Goal: Transaction & Acquisition: Purchase product/service

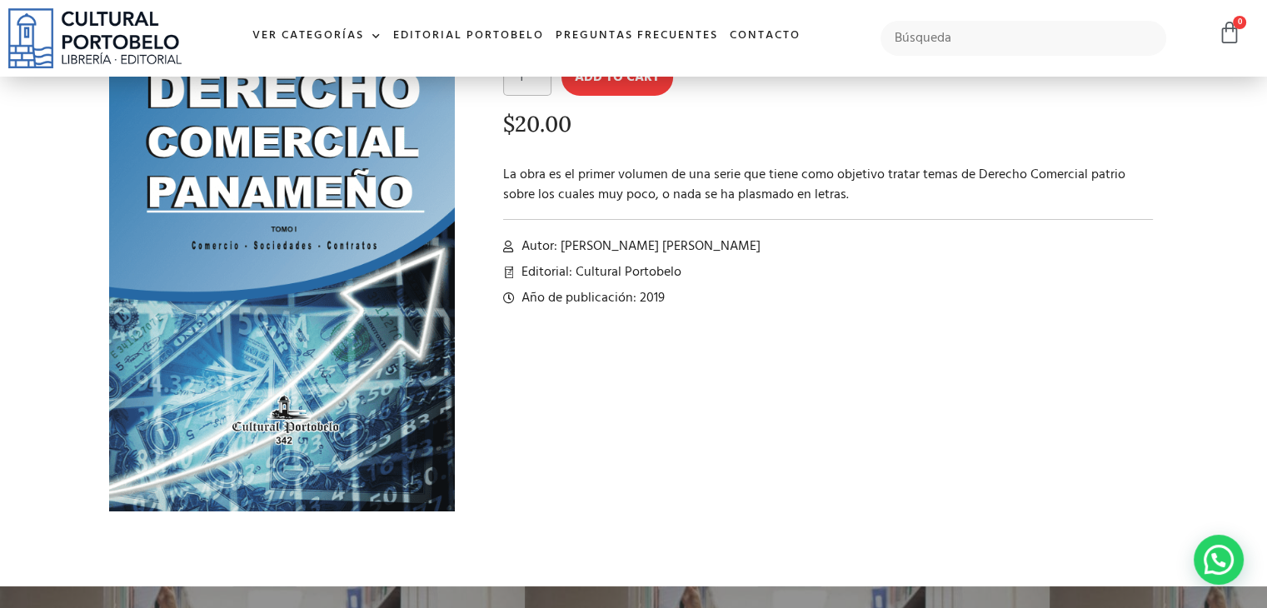
scroll to position [83, 0]
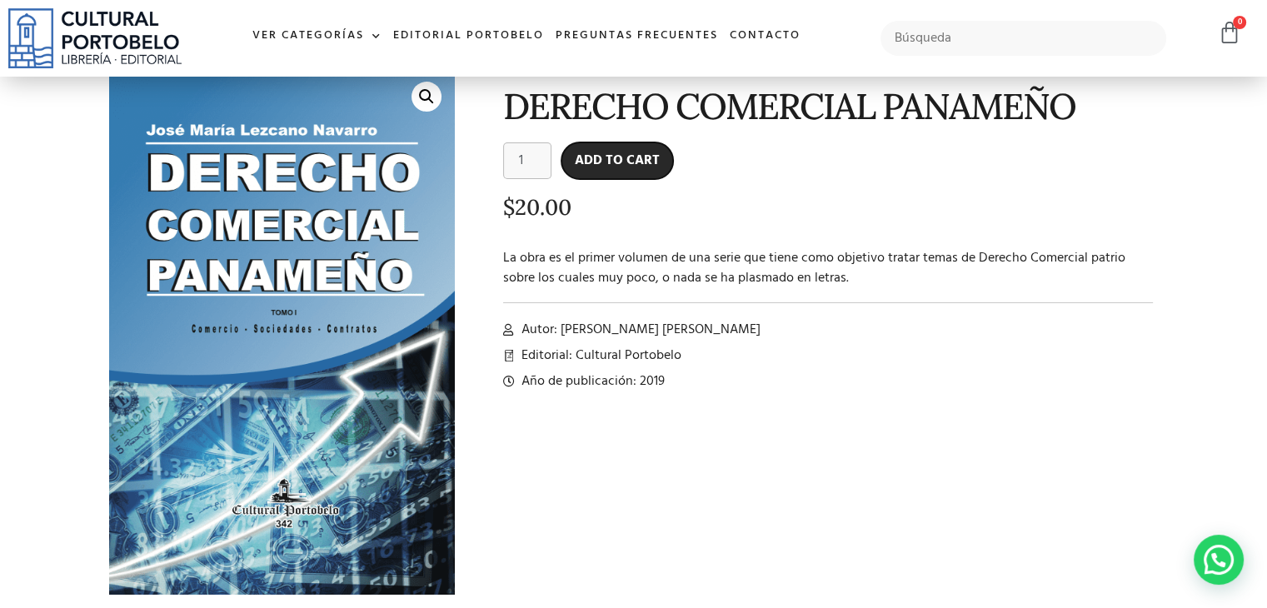
click at [627, 165] on button "Add to cart" at bounding box center [618, 160] width 112 height 37
click at [600, 164] on button "Add to cart" at bounding box center [618, 160] width 112 height 37
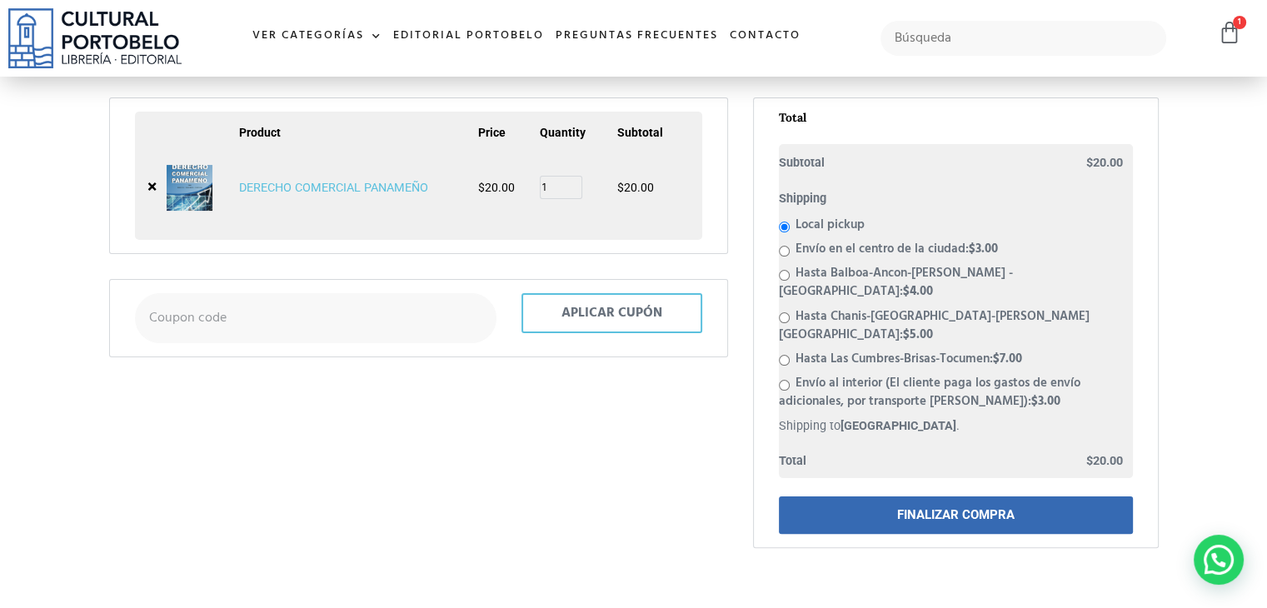
scroll to position [250, 0]
